Goal: Find specific page/section: Find specific page/section

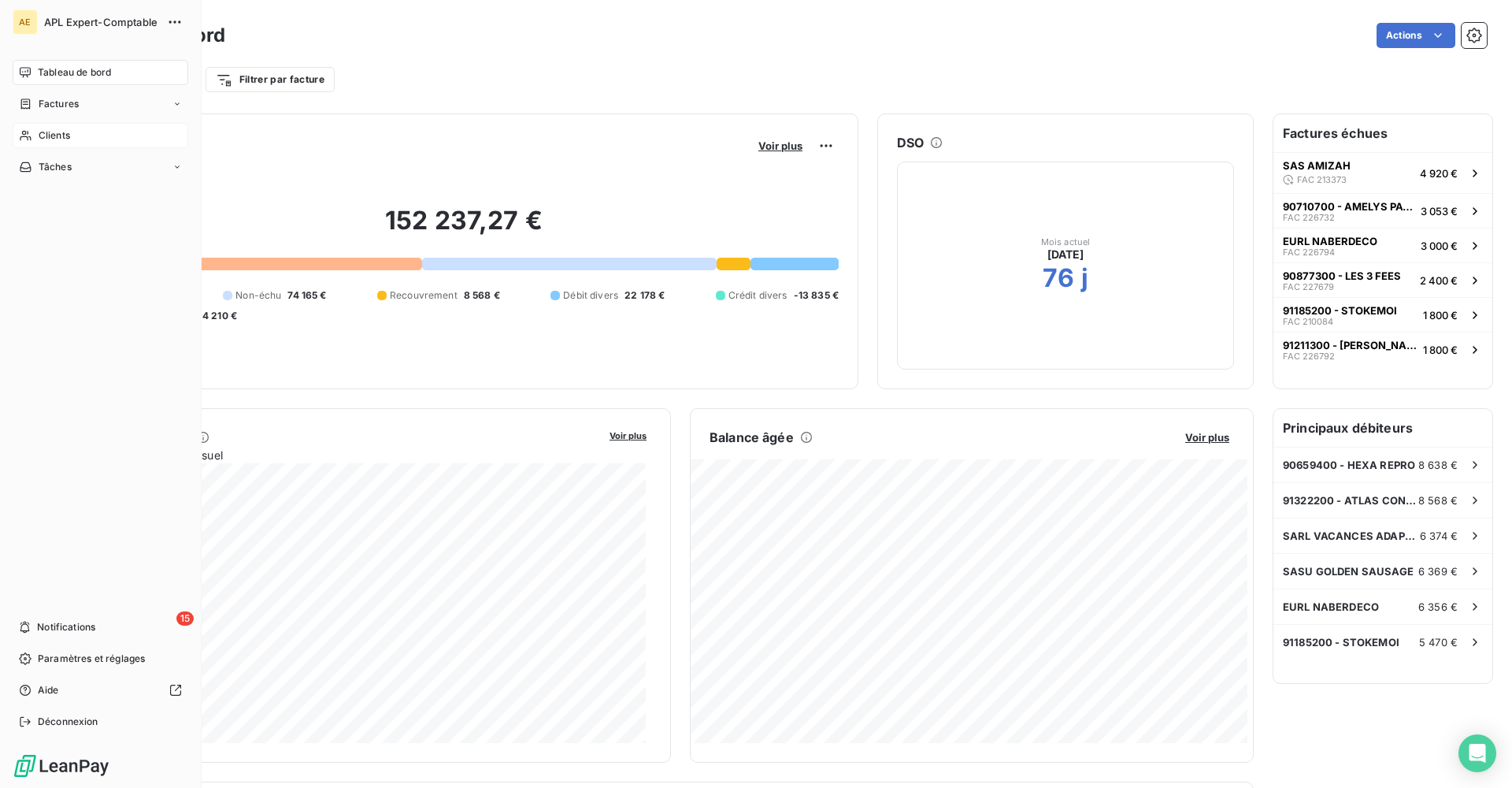
click at [55, 133] on span "Clients" at bounding box center [54, 136] width 32 height 15
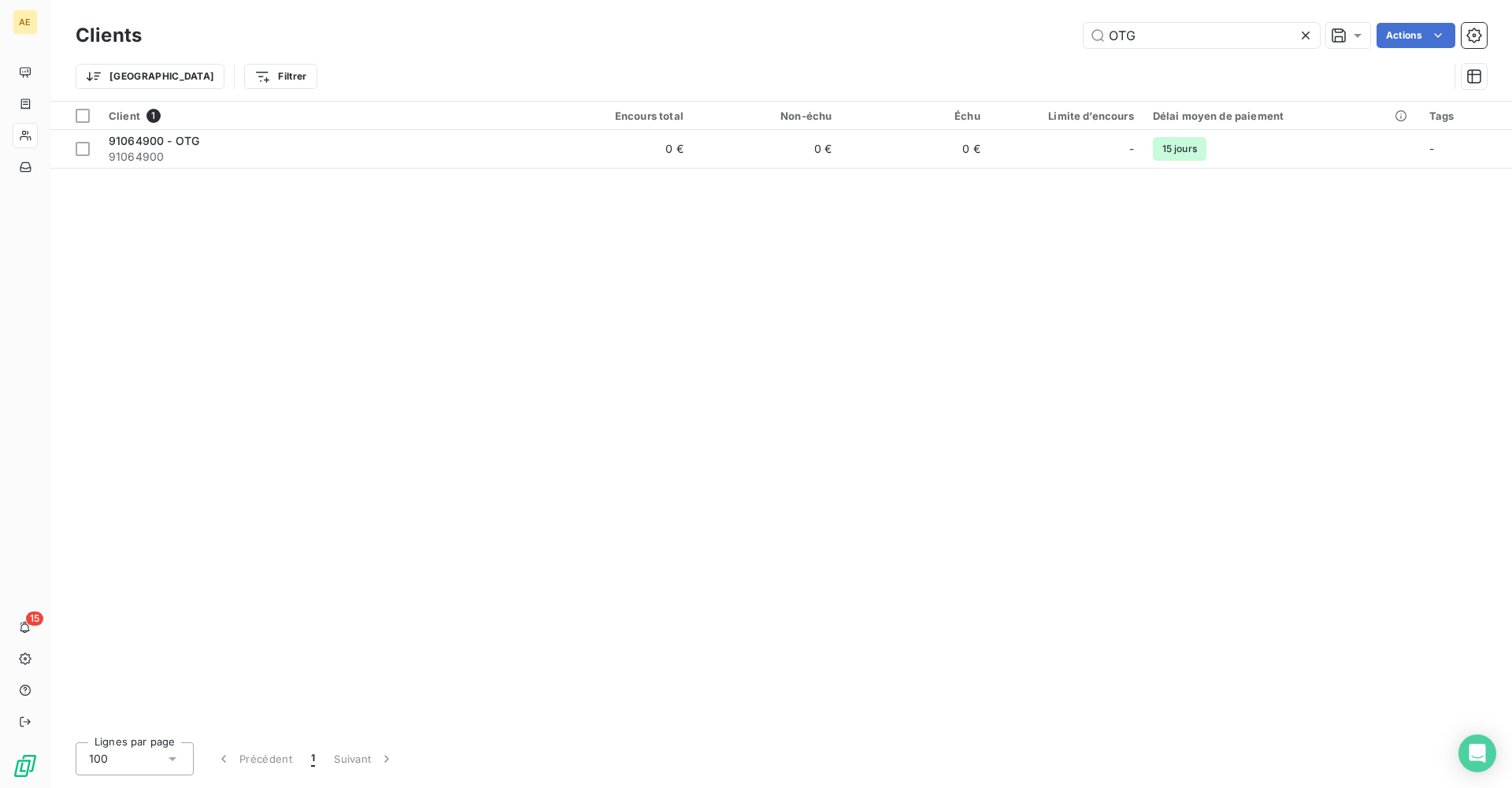
type input "OTG"
click at [937, 373] on div "Client 1 Encours total Non-échu Échu Limite d’encours Délai moyen de paiement T…" at bounding box center [780, 415] width 1461 height 628
click at [1306, 35] on icon at bounding box center [1304, 35] width 15 height 15
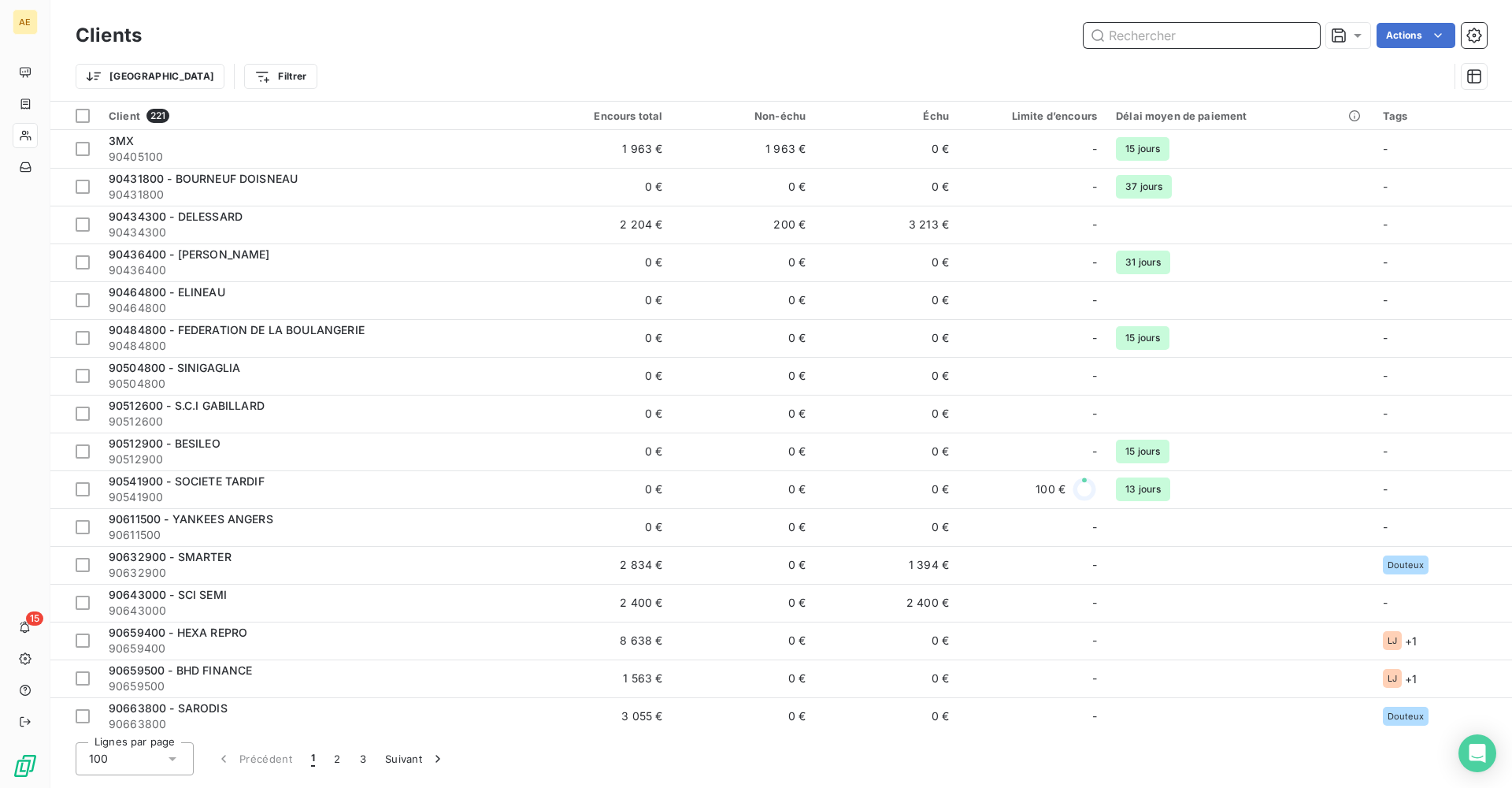
click at [1183, 32] on input "text" at bounding box center [1201, 35] width 236 height 25
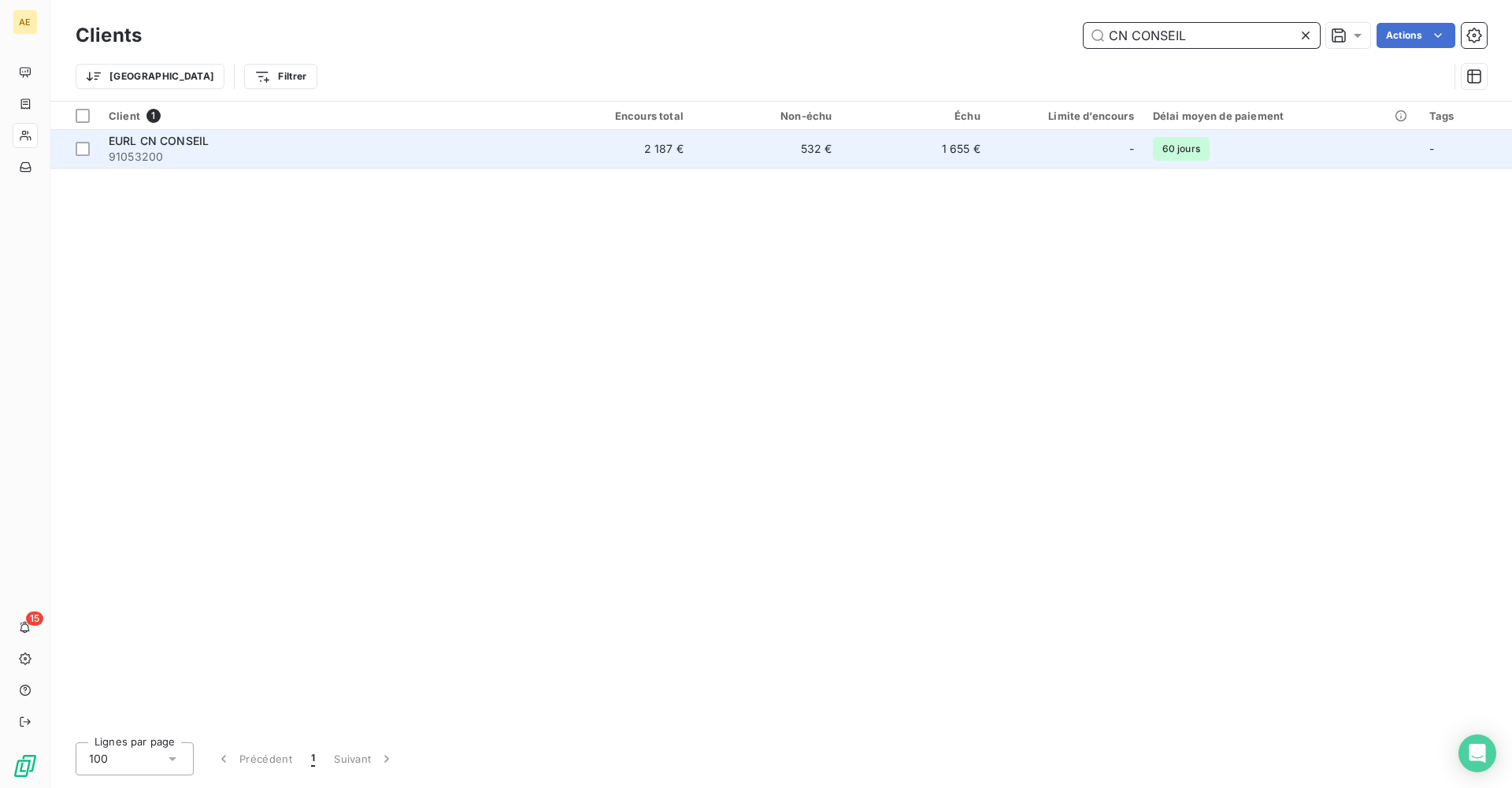
type input "CN CONSEIL"
click at [266, 150] on span "91053200" at bounding box center [321, 156] width 426 height 15
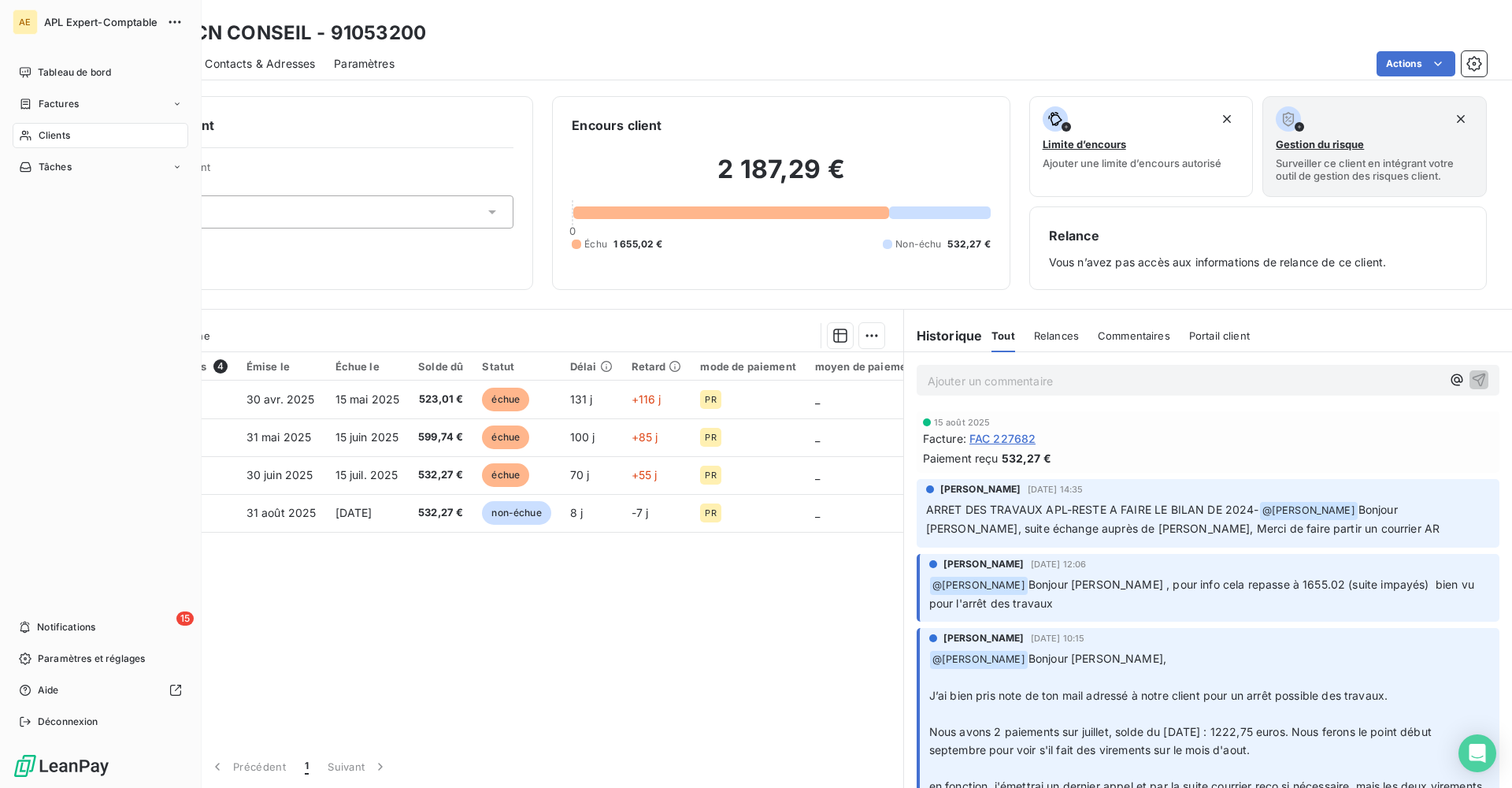
click at [48, 136] on span "Clients" at bounding box center [54, 136] width 32 height 15
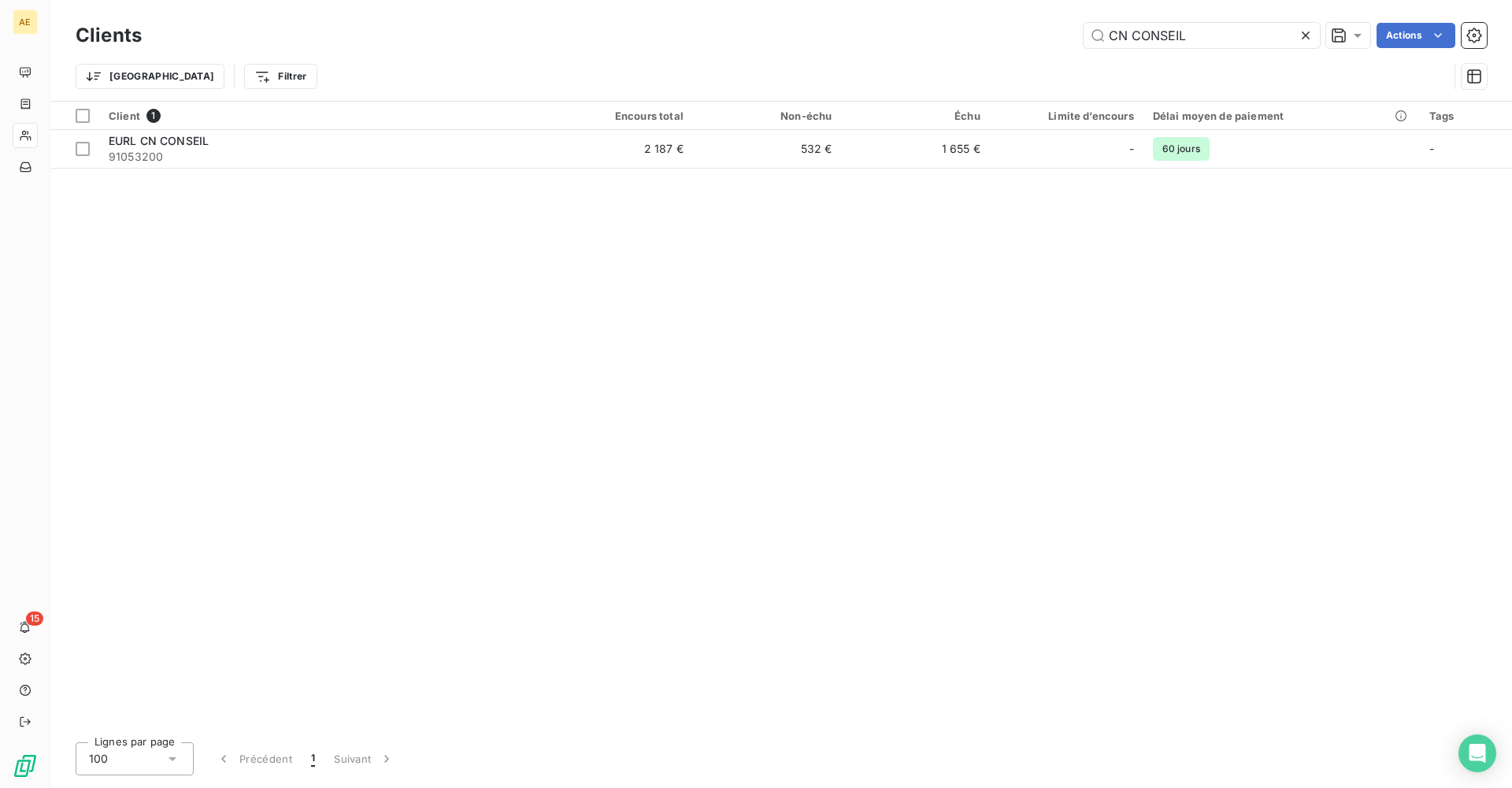
drag, startPoint x: 1098, startPoint y: 31, endPoint x: 897, endPoint y: 28, distance: 201.0
click at [897, 28] on div "CN CONSEIL Actions" at bounding box center [823, 35] width 1325 height 25
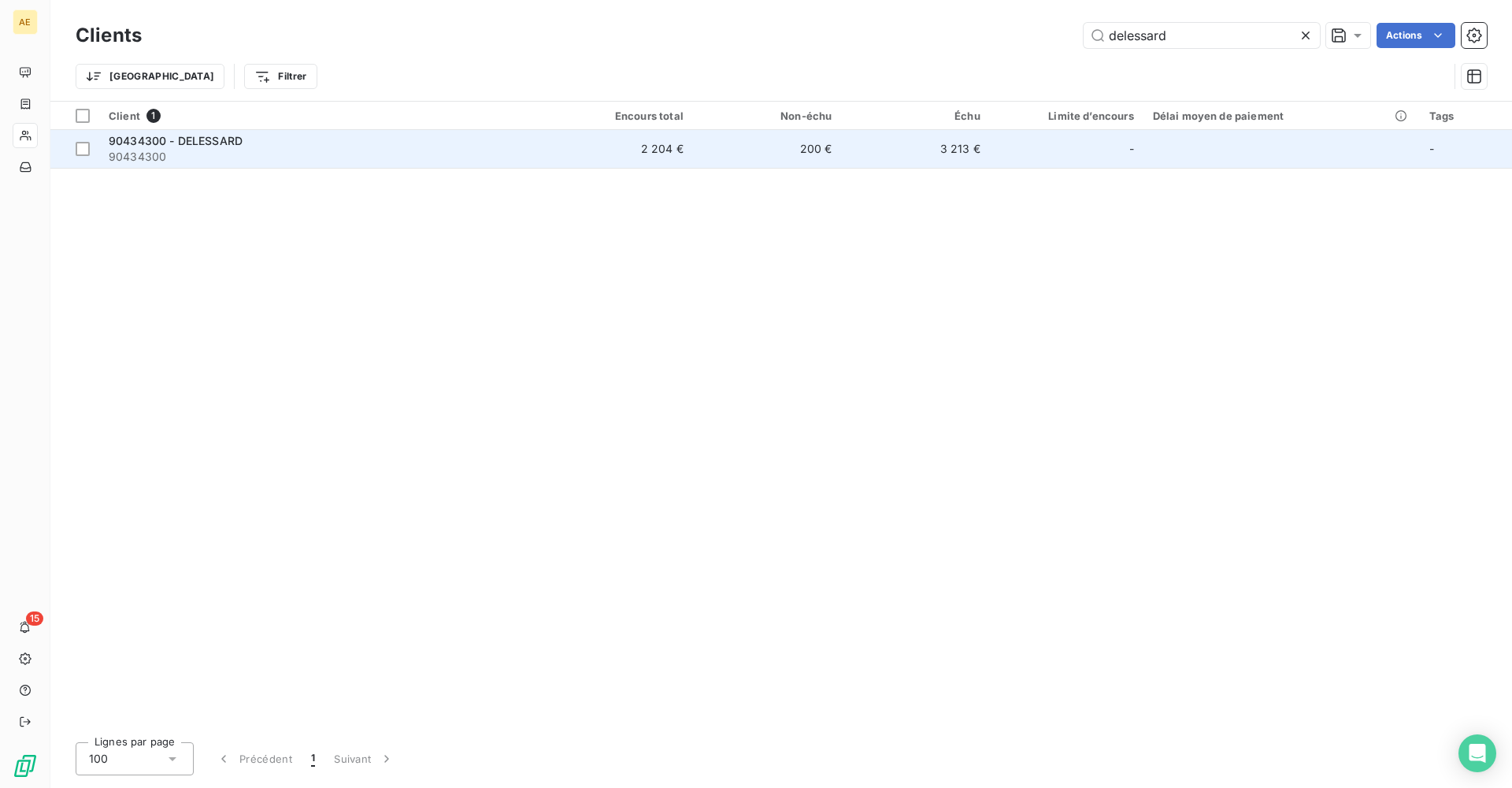
type input "delessard"
click at [181, 158] on span "90434300" at bounding box center [321, 156] width 426 height 15
